Goal: Information Seeking & Learning: Learn about a topic

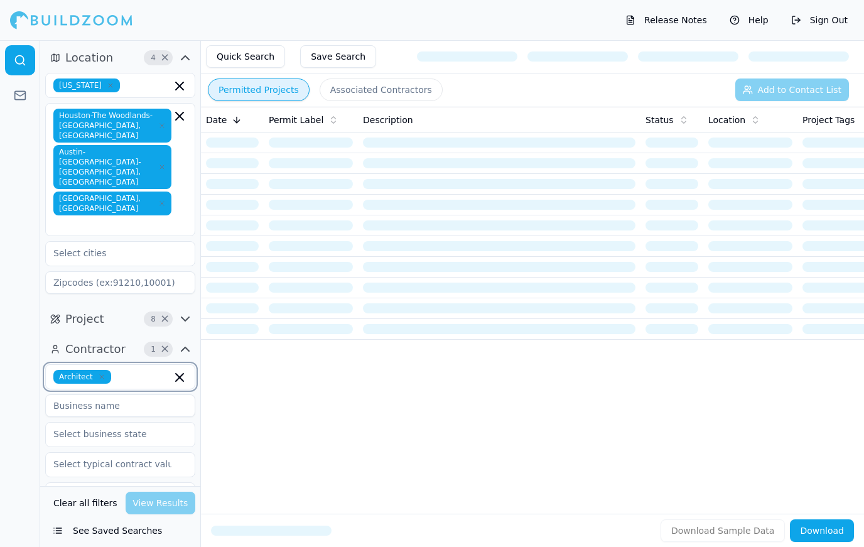
click at [130, 370] on input "text" at bounding box center [143, 377] width 55 height 14
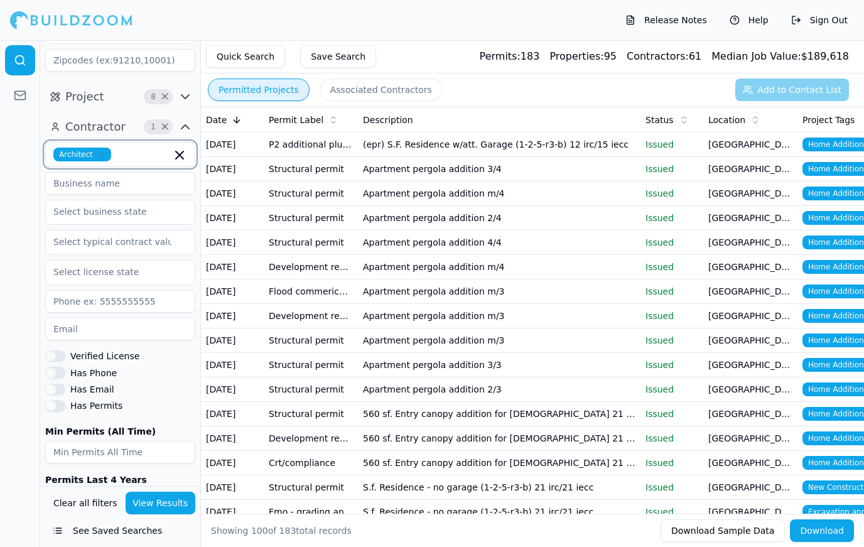
click at [139, 148] on input "text" at bounding box center [143, 155] width 55 height 14
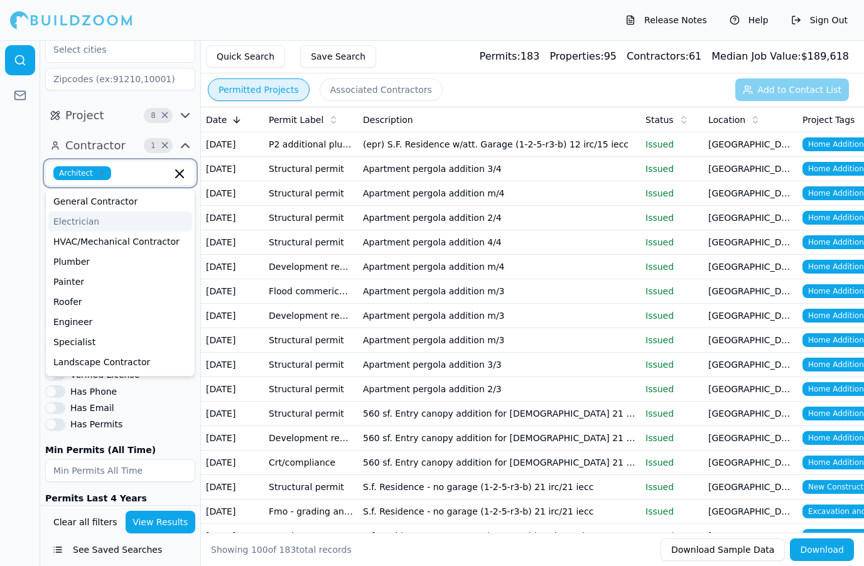
scroll to position [203, 0]
click at [136, 192] on div "General Contractor" at bounding box center [120, 202] width 144 height 20
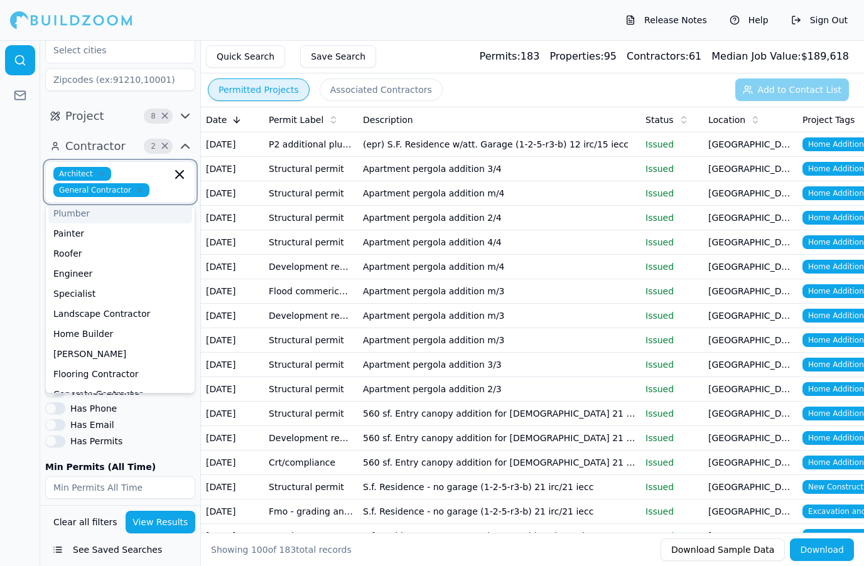
scroll to position [48, 0]
click at [112, 220] on div "Painter" at bounding box center [120, 230] width 144 height 20
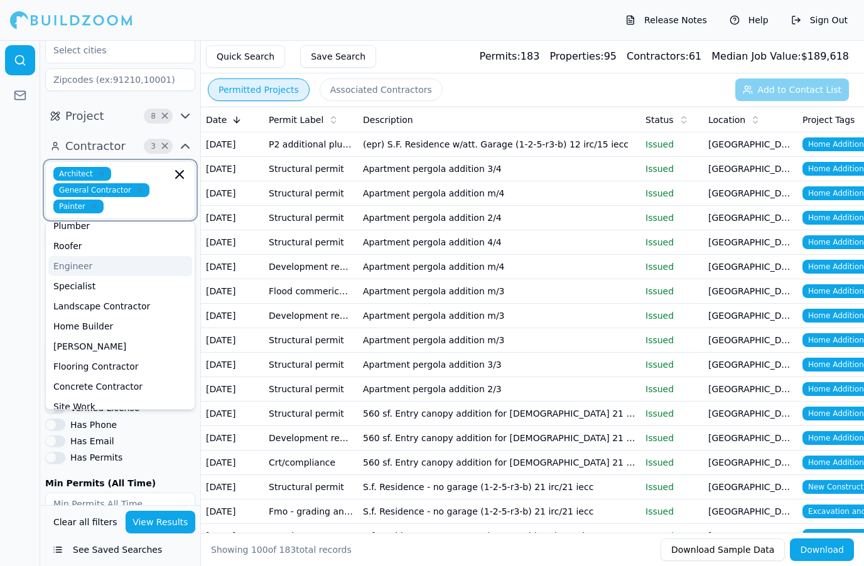
scroll to position [35, 0]
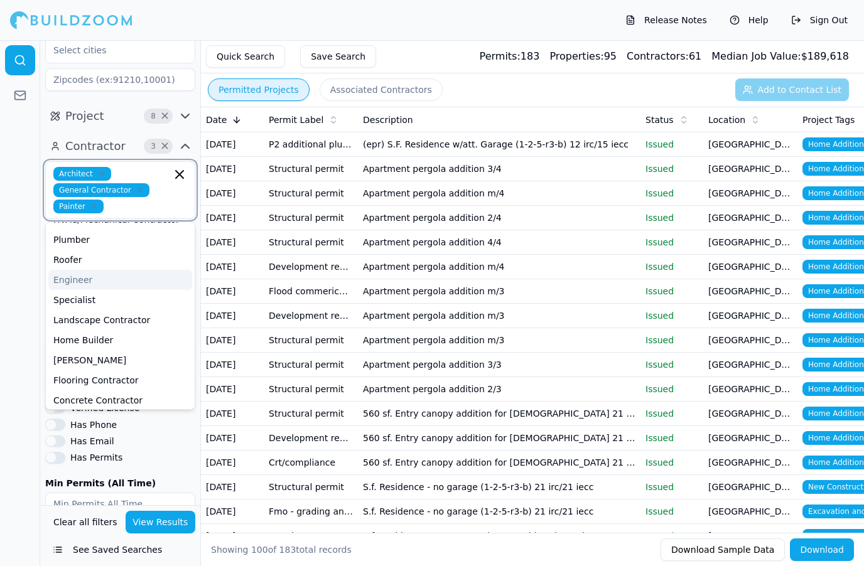
click at [122, 250] on div "Roofer" at bounding box center [120, 260] width 144 height 20
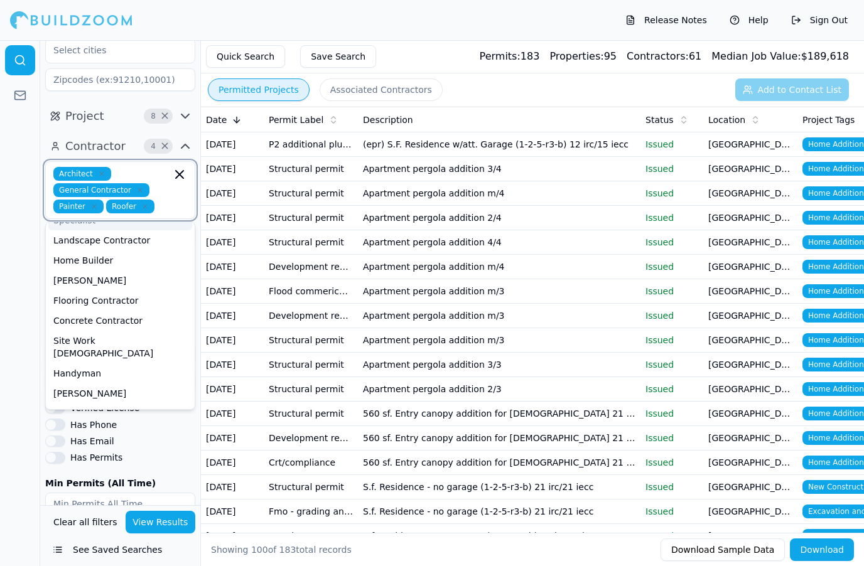
scroll to position [102, 0]
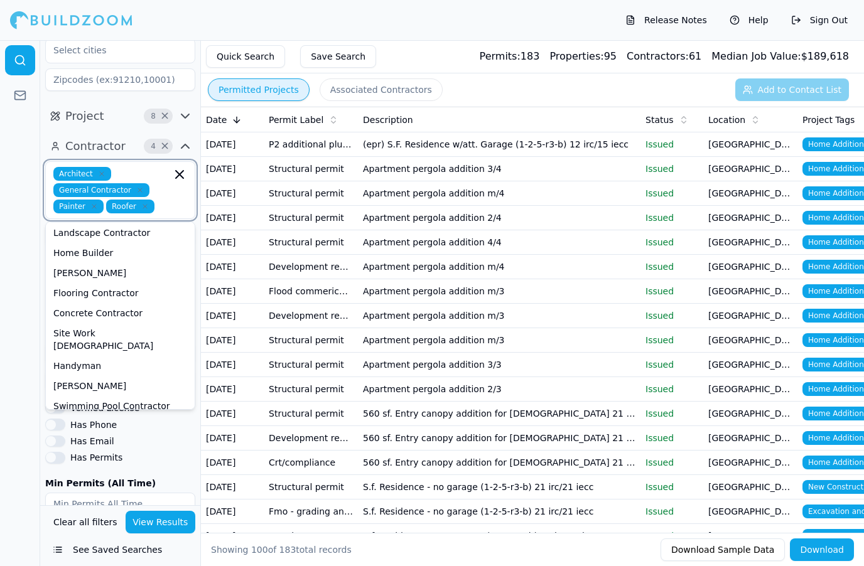
click at [115, 243] on div "Home Builder" at bounding box center [120, 253] width 144 height 20
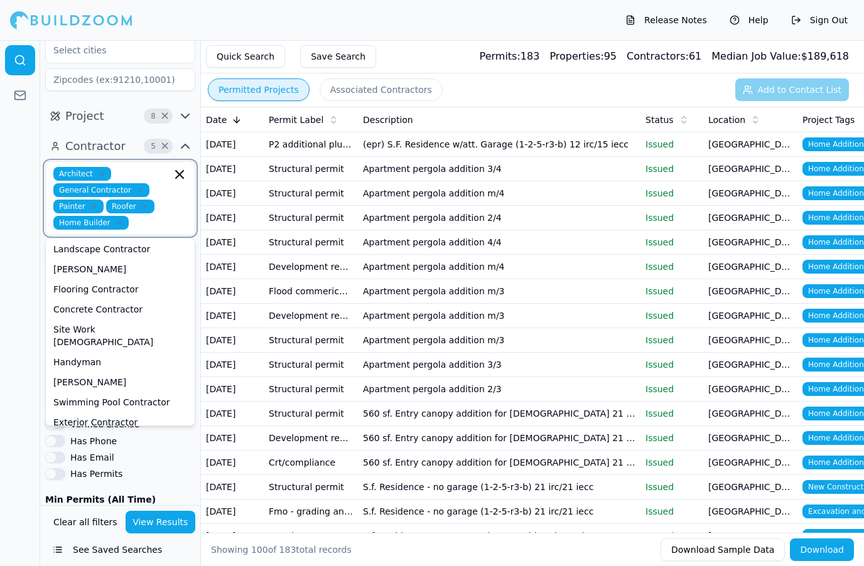
click at [100, 259] on div "[PERSON_NAME]" at bounding box center [120, 269] width 144 height 20
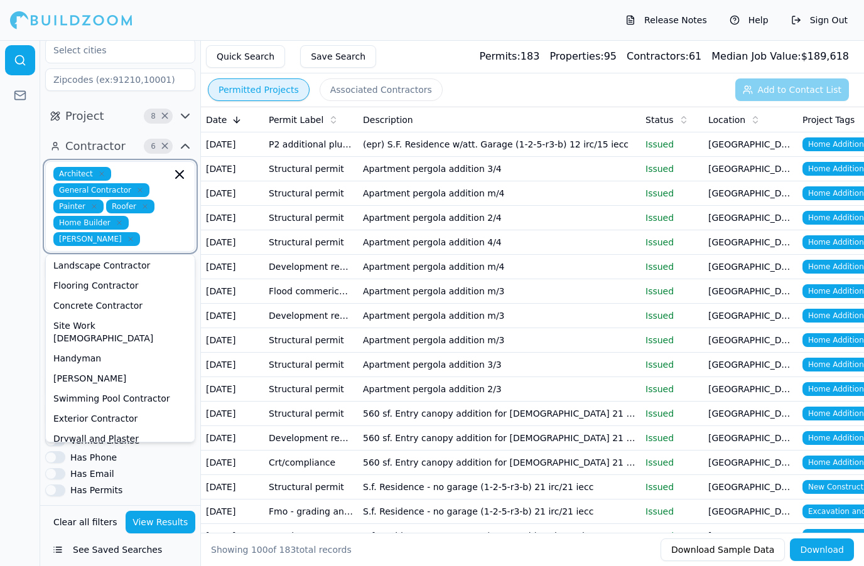
click at [121, 276] on div "Flooring Contractor" at bounding box center [120, 286] width 144 height 20
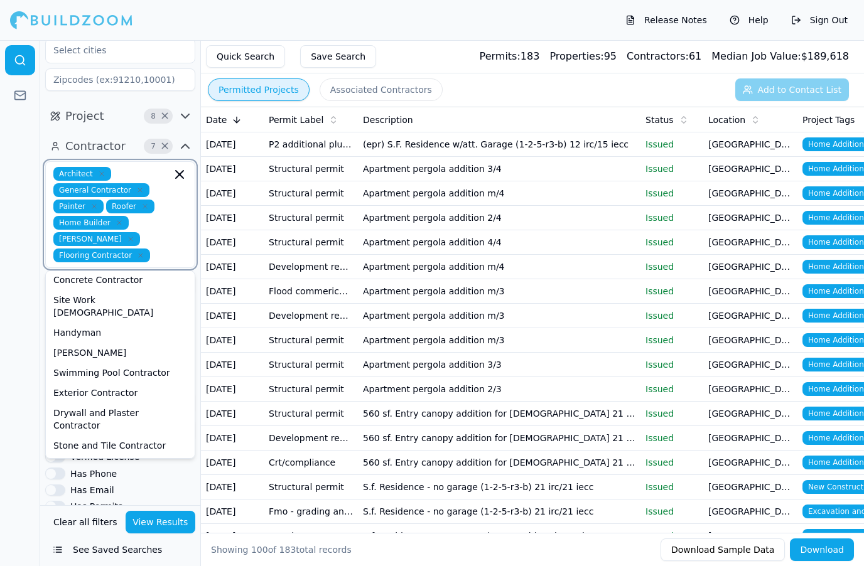
scroll to position [125, 0]
click at [139, 269] on div "Concrete Contractor" at bounding box center [120, 279] width 144 height 20
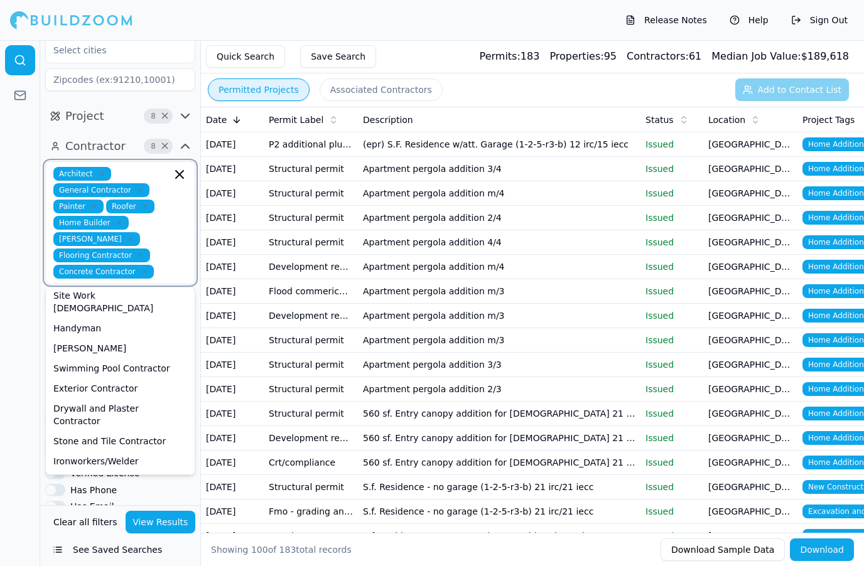
click at [138, 286] on div "Site Work [DEMOGRAPHIC_DATA]" at bounding box center [120, 302] width 144 height 33
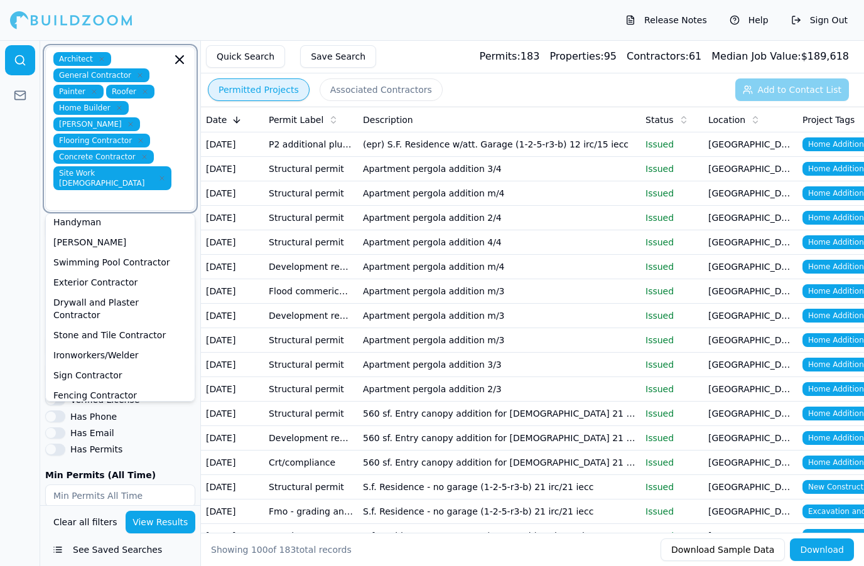
scroll to position [317, 0]
click at [147, 253] on div "Swimming Pool Contractor" at bounding box center [120, 263] width 144 height 20
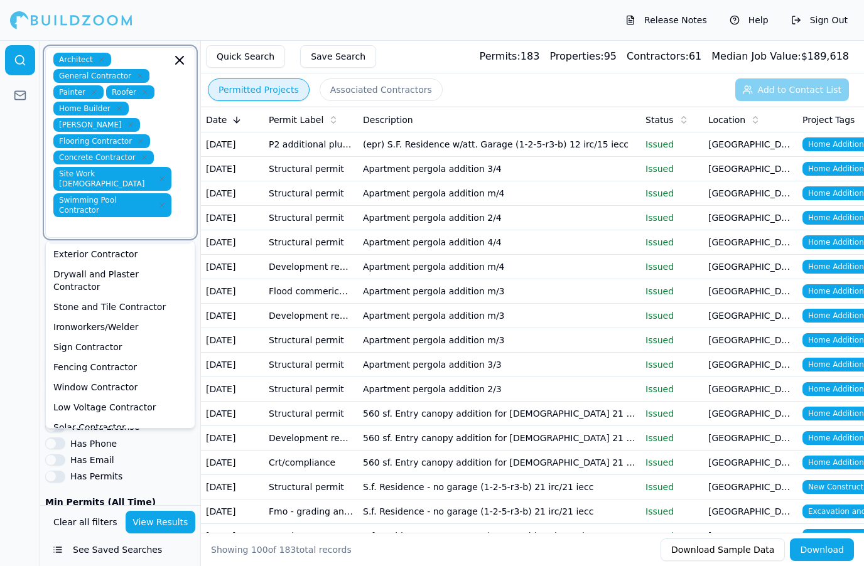
scroll to position [161, 0]
click at [134, 244] on div "Exterior Contractor" at bounding box center [120, 254] width 144 height 20
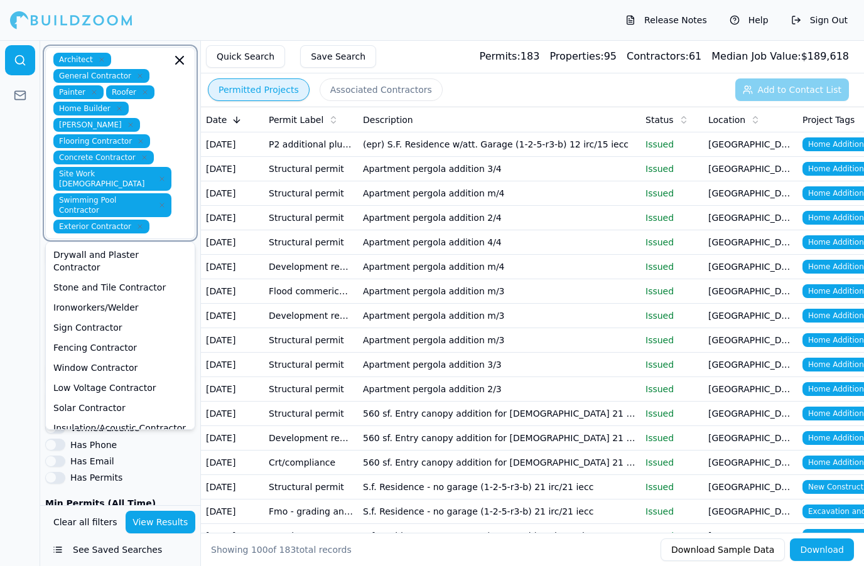
click at [148, 245] on div "Drywall and Plaster Contractor" at bounding box center [120, 261] width 144 height 33
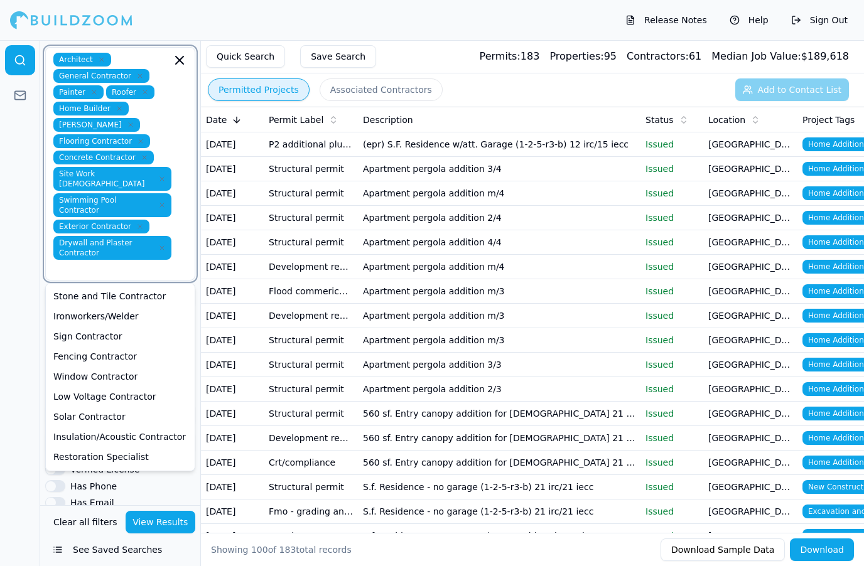
click at [139, 286] on div "Stone and Tile Contractor" at bounding box center [120, 296] width 144 height 20
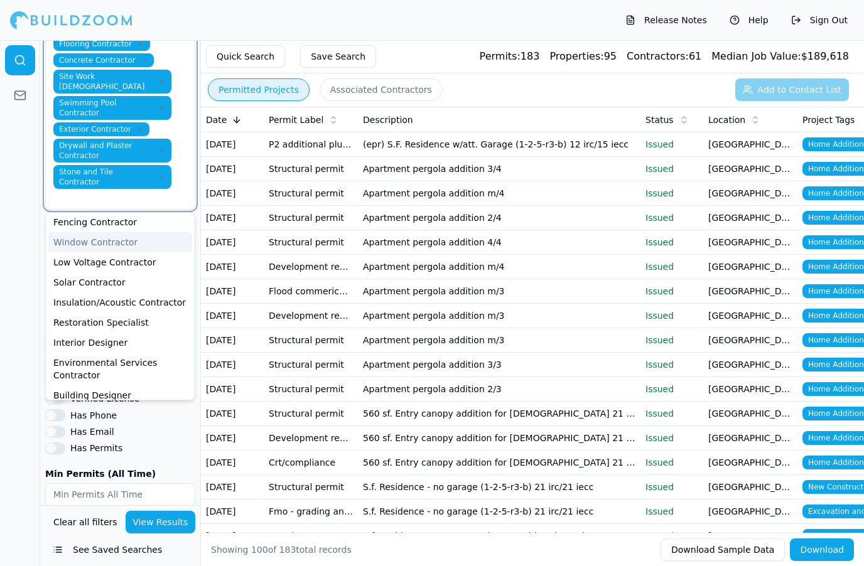
scroll to position [210, 0]
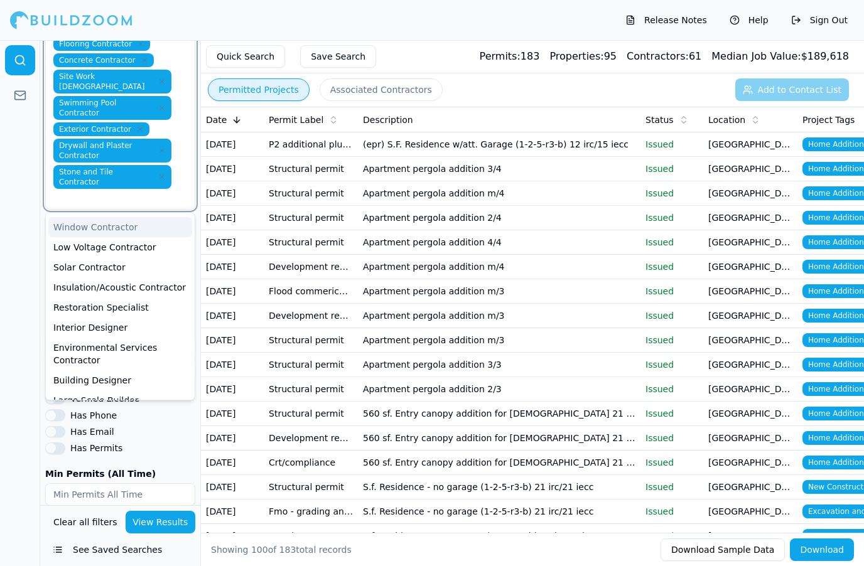
type input "8"
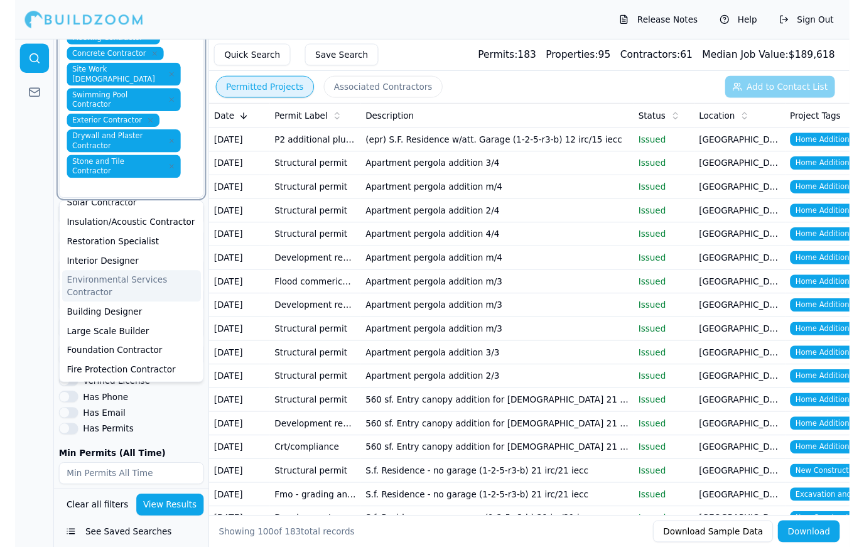
scroll to position [417, 0]
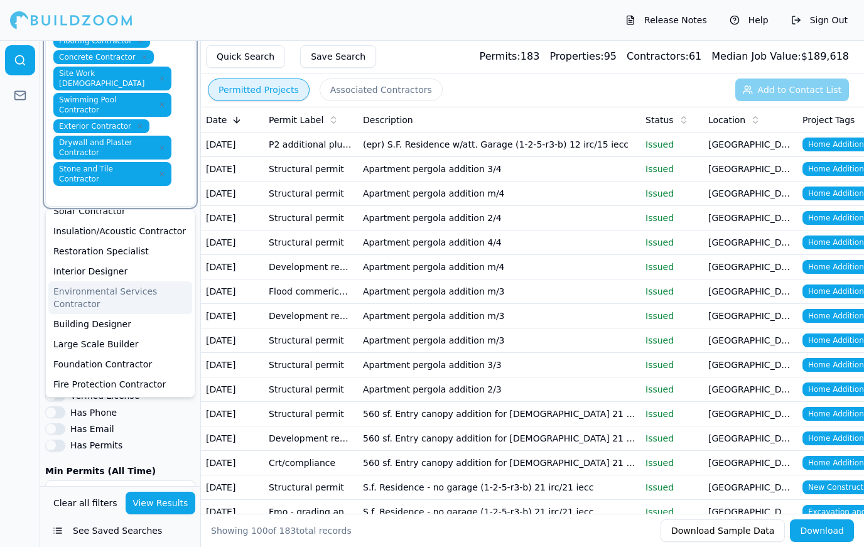
click at [114, 354] on div "Foundation Contractor" at bounding box center [120, 364] width 144 height 20
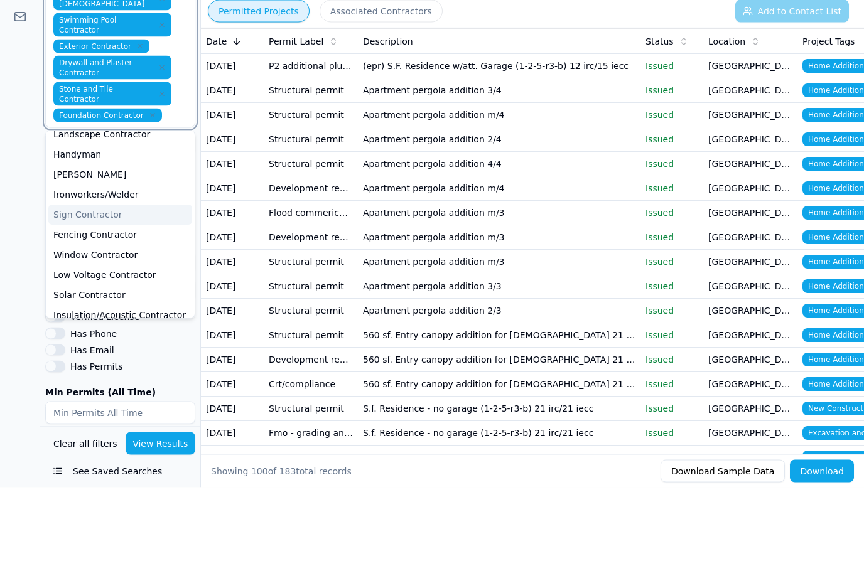
scroll to position [104, 0]
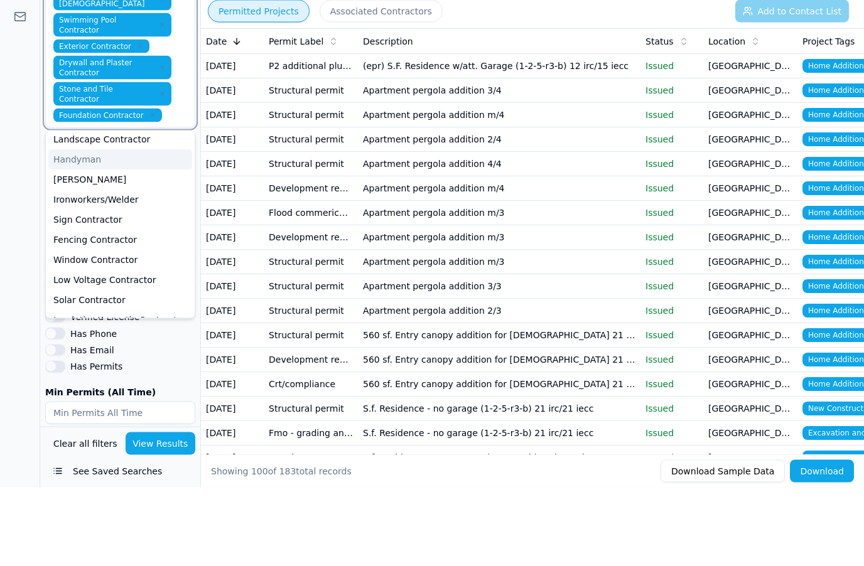
click at [134, 309] on div "Fencing Contractor" at bounding box center [120, 319] width 144 height 20
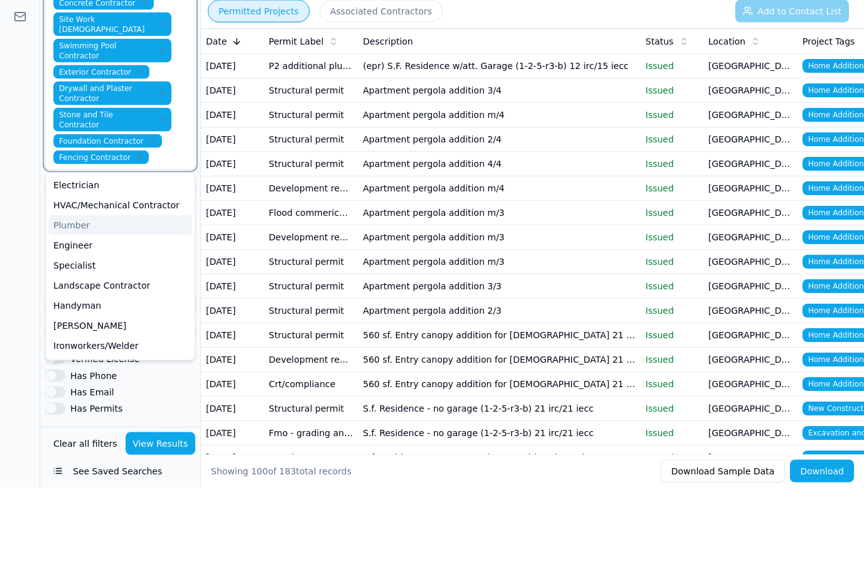
scroll to position [392, 0]
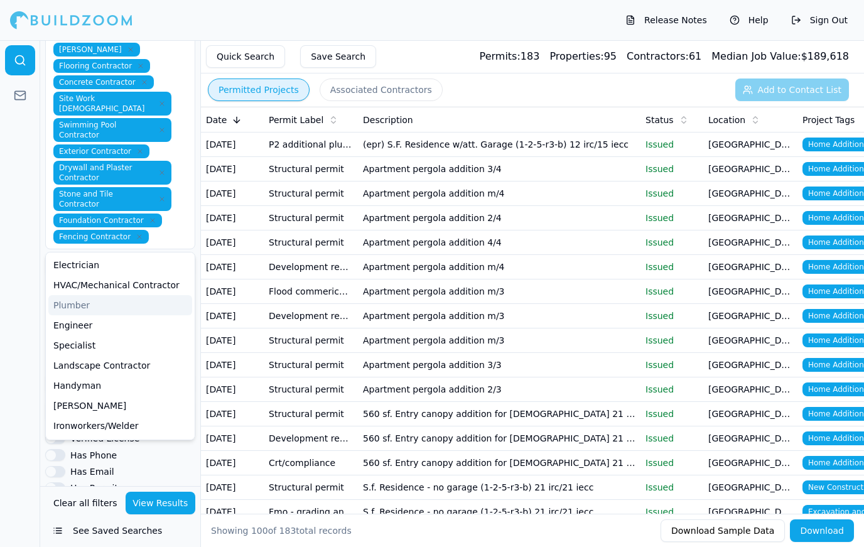
click at [164, 500] on button "View Results" at bounding box center [161, 502] width 70 height 23
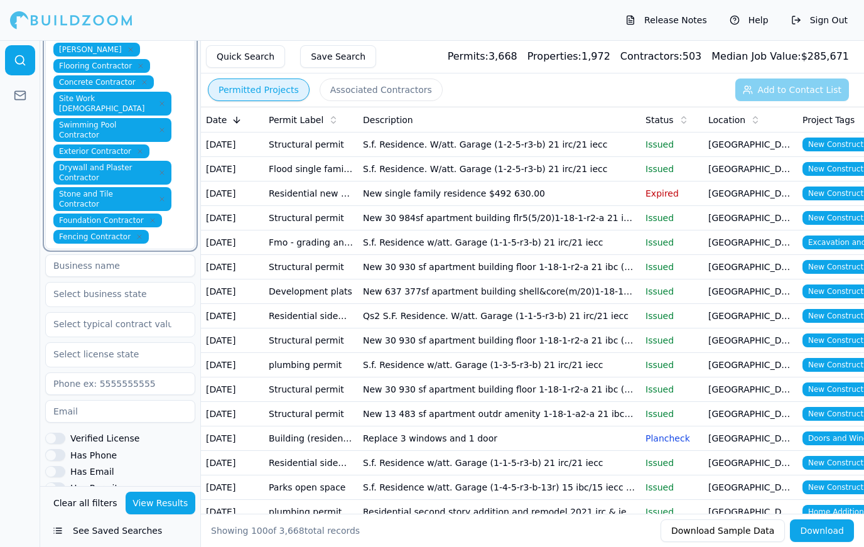
click at [171, 230] on input "text" at bounding box center [163, 237] width 18 height 14
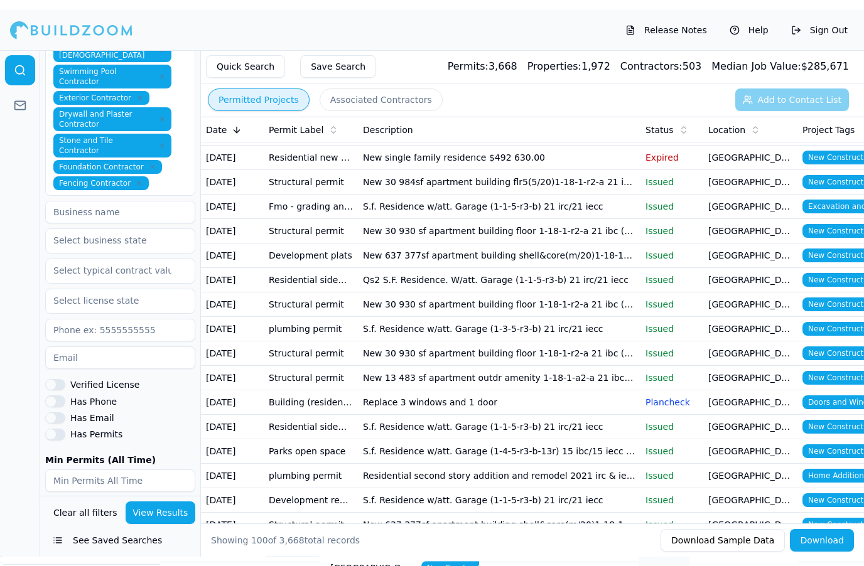
scroll to position [454, 0]
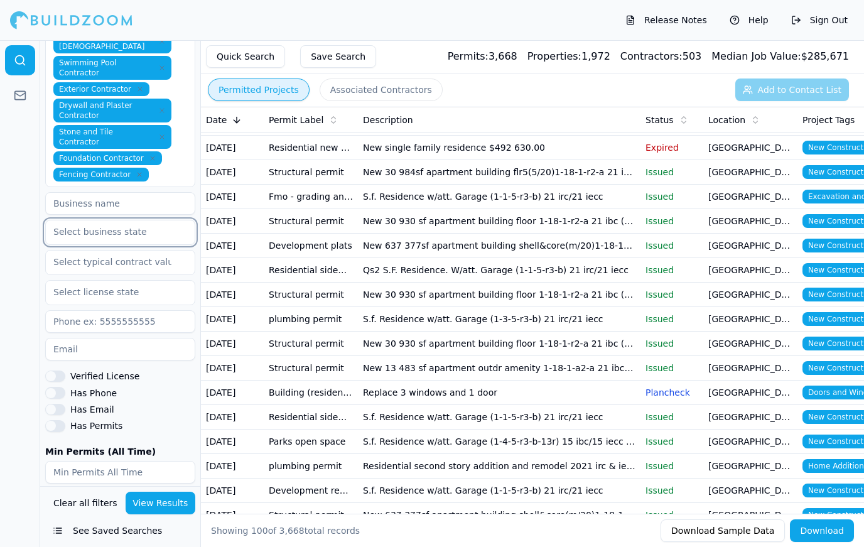
click at [155, 220] on input "text" at bounding box center [112, 231] width 133 height 23
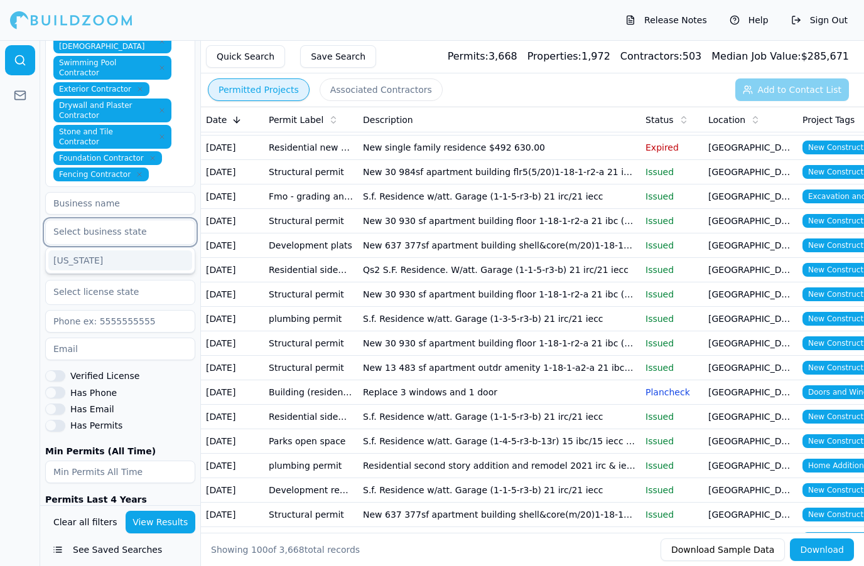
scroll to position [435, 0]
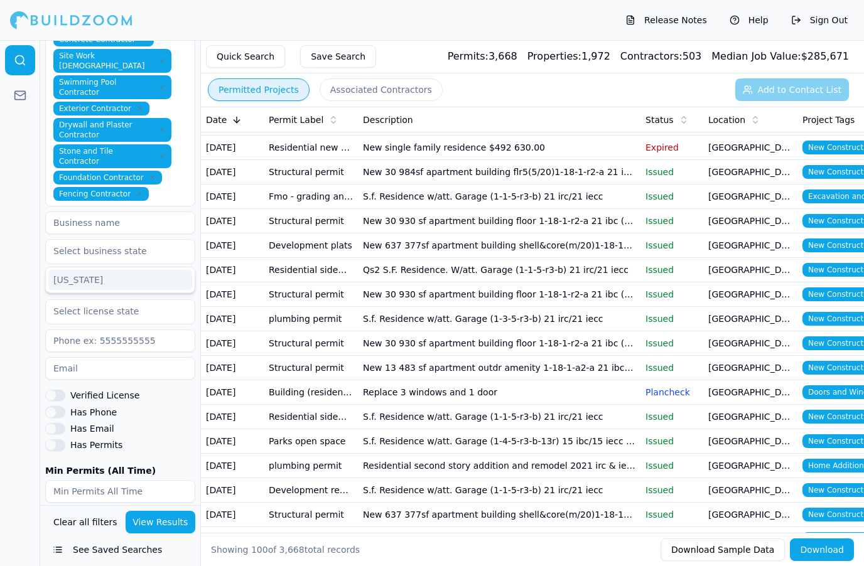
click at [148, 212] on input at bounding box center [120, 223] width 150 height 23
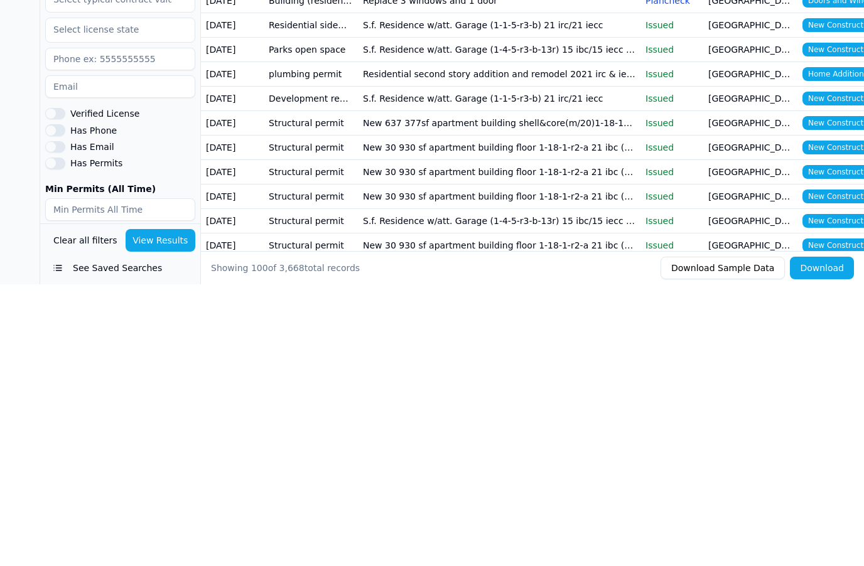
scroll to position [157, 0]
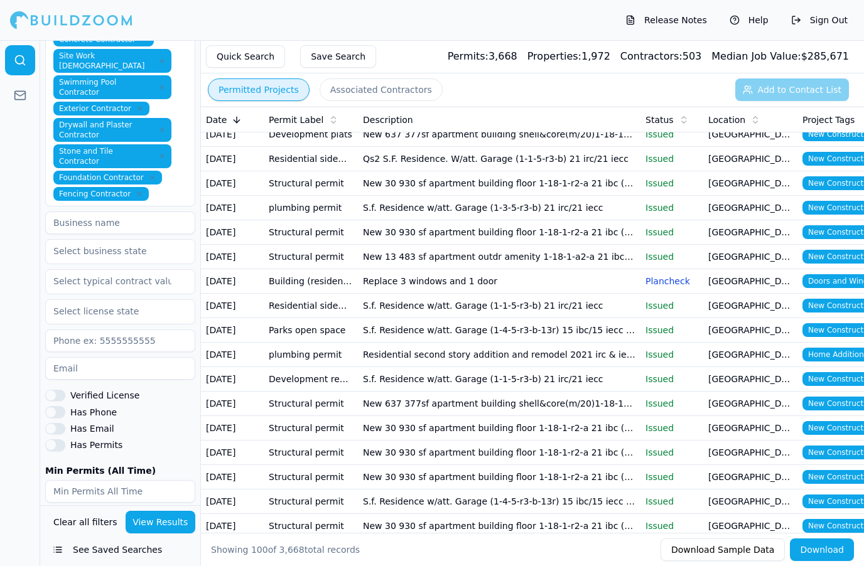
click at [176, 115] on div "Architect General Contractor Painter Roofer Home Builder [PERSON_NAME] Flooring…" at bounding box center [120, 68] width 134 height 266
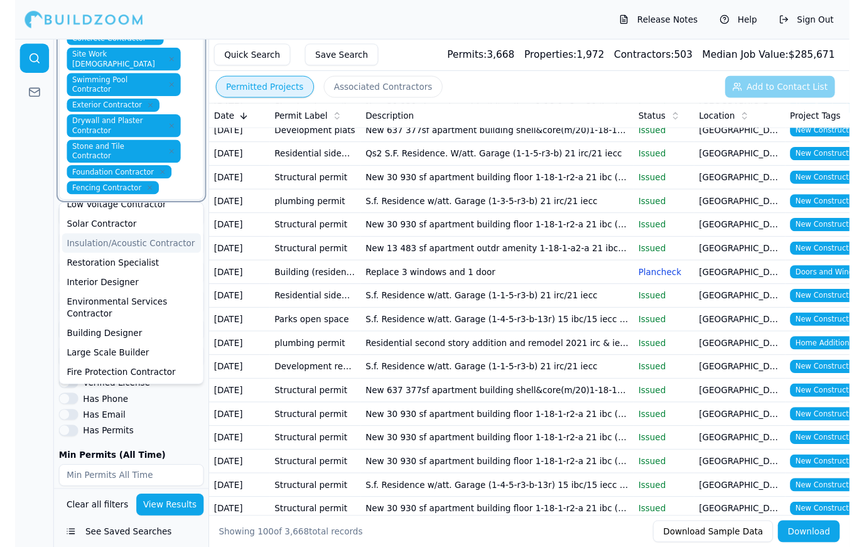
scroll to position [232, 0]
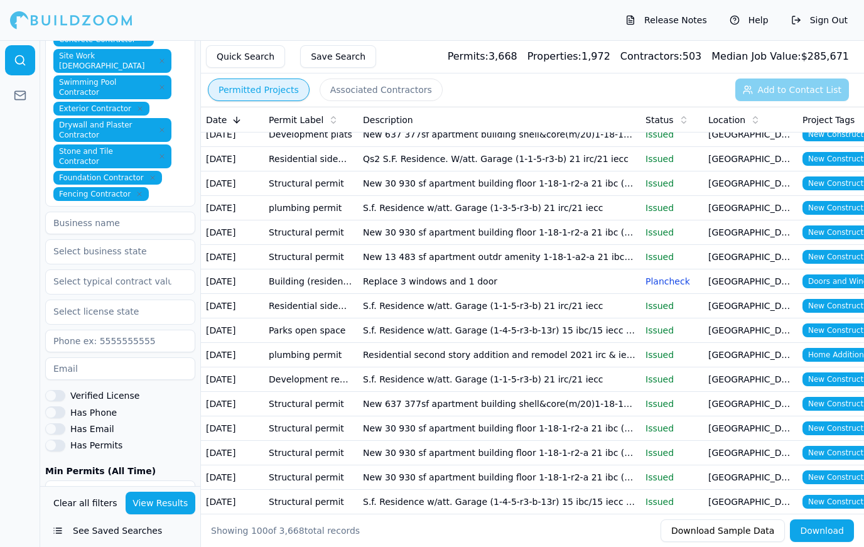
click at [192, 423] on div "Has Email" at bounding box center [120, 428] width 150 height 11
click at [156, 506] on button "View Results" at bounding box center [161, 502] width 70 height 23
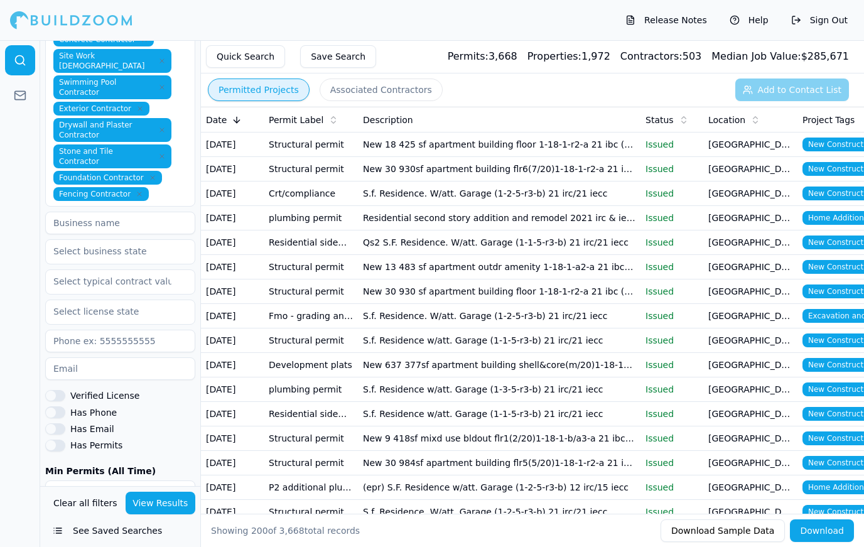
scroll to position [0, 0]
click at [564, 142] on td "New 18 425 sf apartment building floor 1-18-1-r2-a 21 ibc (19 of 20)" at bounding box center [499, 144] width 282 height 24
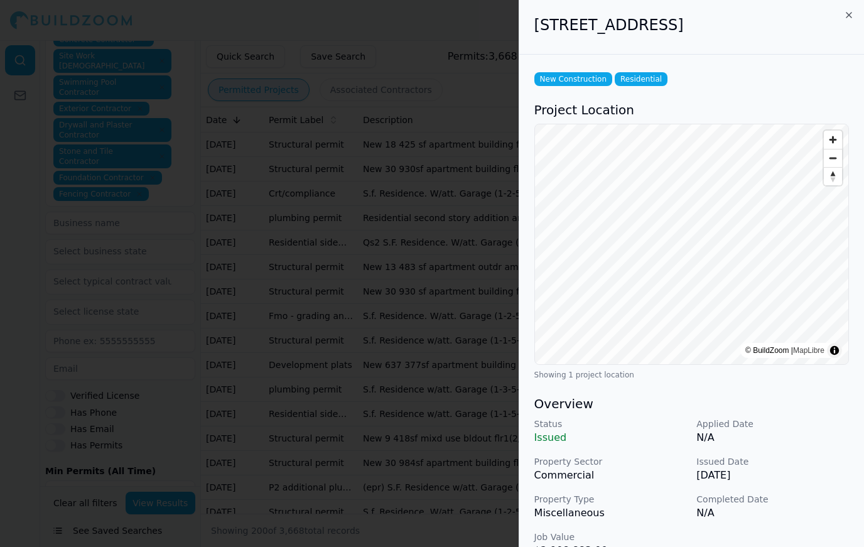
click at [847, 14] on icon "button" at bounding box center [849, 15] width 10 height 10
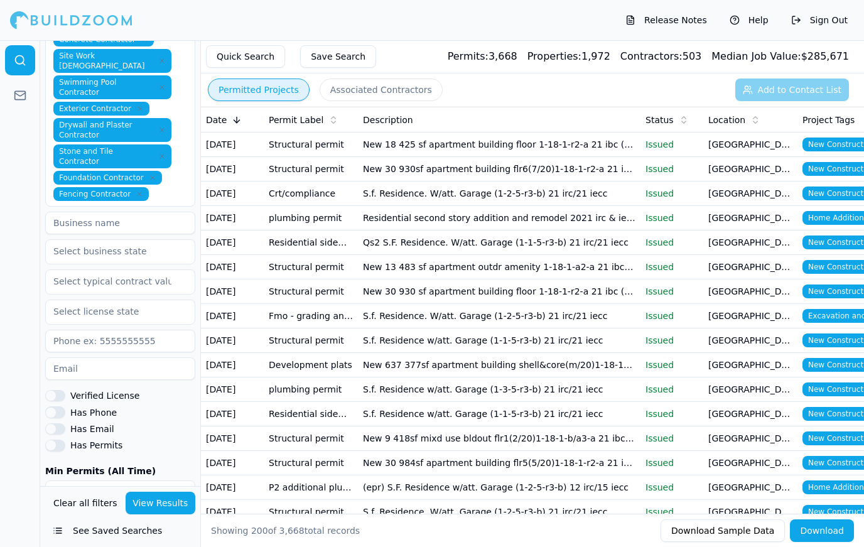
click at [685, 144] on p "Issued" at bounding box center [671, 144] width 53 height 13
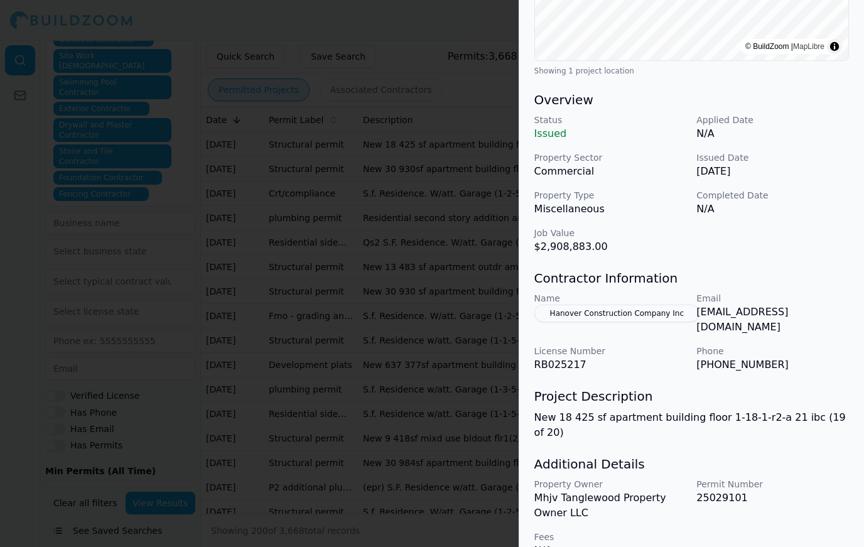
scroll to position [303, 0]
click at [641, 312] on button "Hanover Construction Company Inc" at bounding box center [616, 315] width 165 height 18
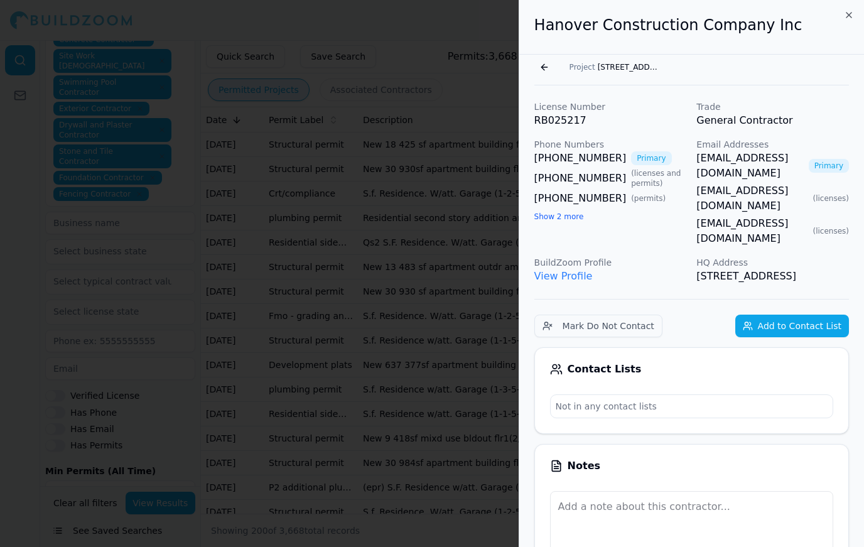
scroll to position [0, 0]
click at [571, 270] on link "View Profile" at bounding box center [563, 276] width 58 height 12
click at [844, 15] on icon "button" at bounding box center [849, 15] width 10 height 10
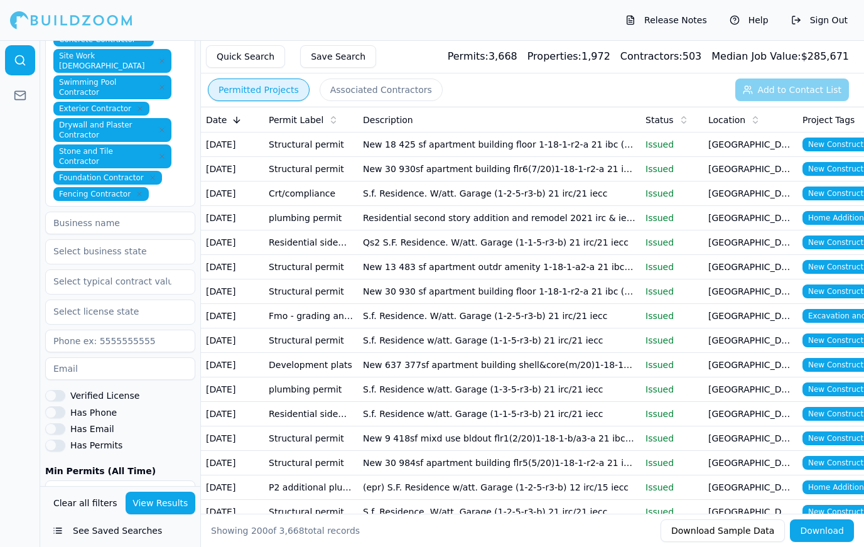
click at [468, 148] on td "New 18 425 sf apartment building floor 1-18-1-r2-a 21 ibc (19 of 20)" at bounding box center [499, 144] width 282 height 24
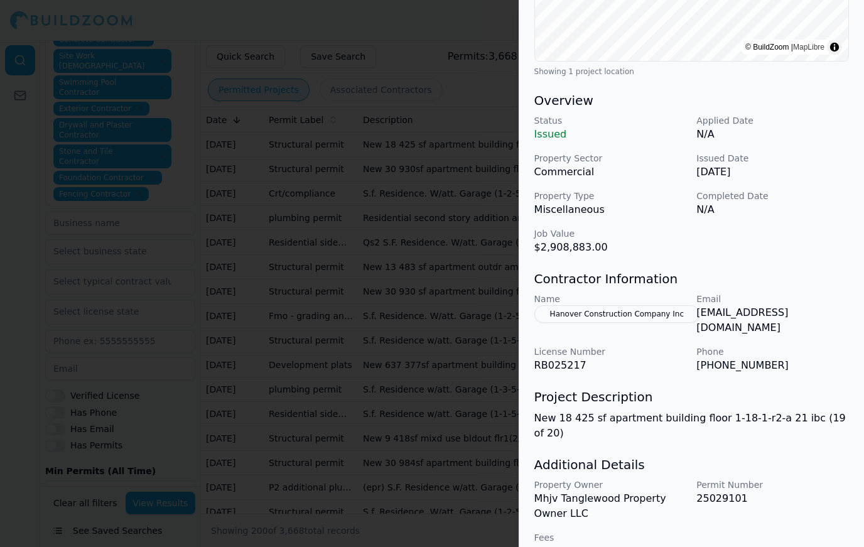
scroll to position [303, 0]
